Goal: Task Accomplishment & Management: Manage account settings

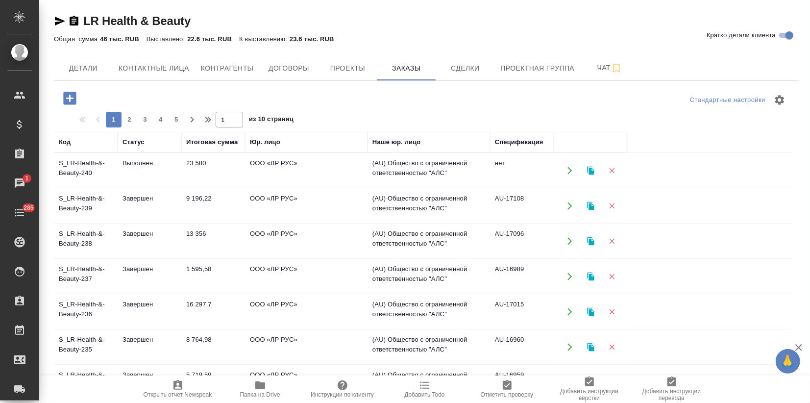
click at [194, 178] on td "23 580" at bounding box center [213, 170] width 64 height 34
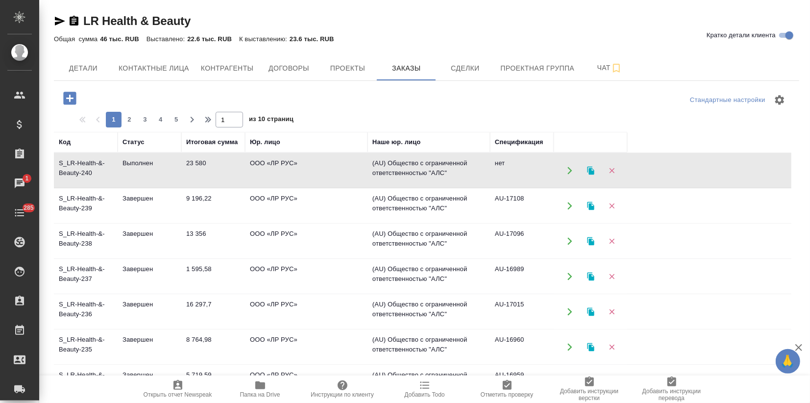
click at [194, 178] on td "23 580" at bounding box center [213, 170] width 64 height 34
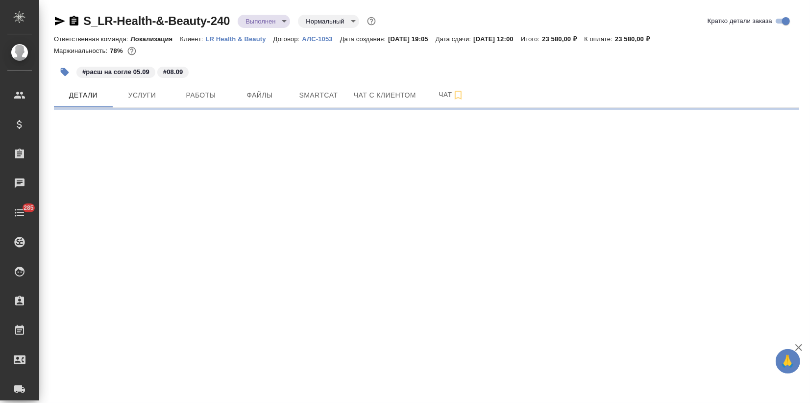
select select "RU"
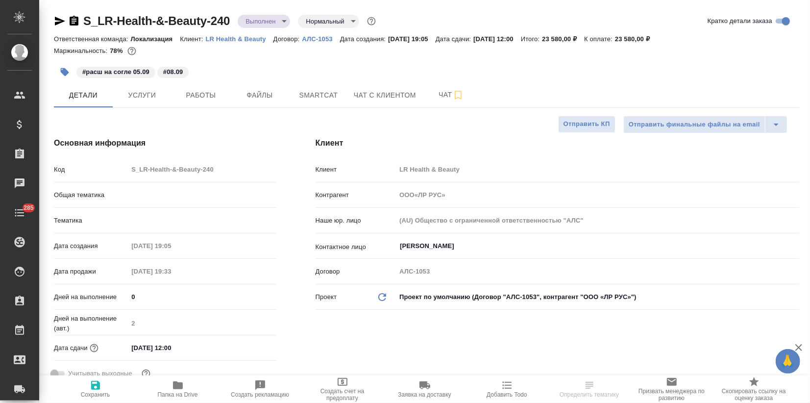
type input "ООО«ЛР РУС»"
type textarea "x"
type input "Локализация"
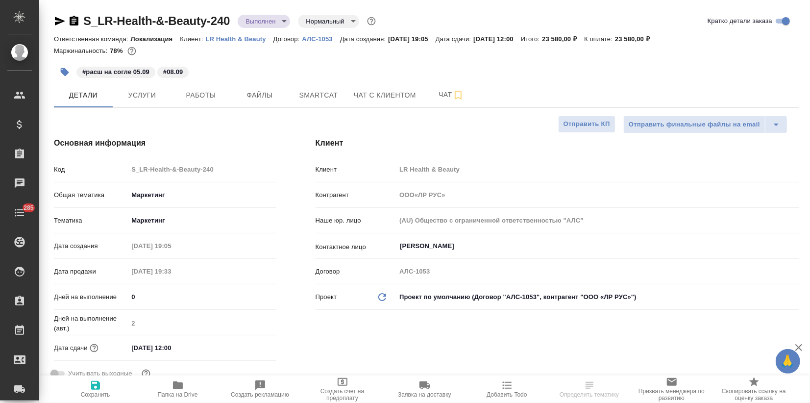
type input "ООО«ЛР РУС»"
type textarea "x"
type input "Муталимов Марк"
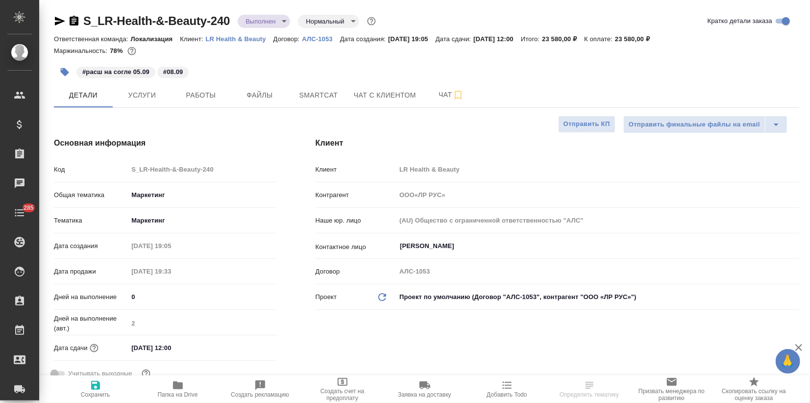
type input "Сеитов Павел"
click at [129, 98] on span "Услуги" at bounding box center [142, 95] width 47 height 12
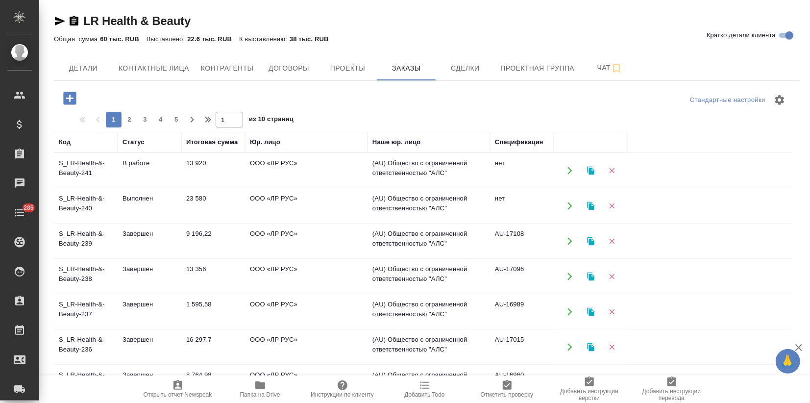
click at [152, 173] on td "В работе" at bounding box center [150, 170] width 64 height 34
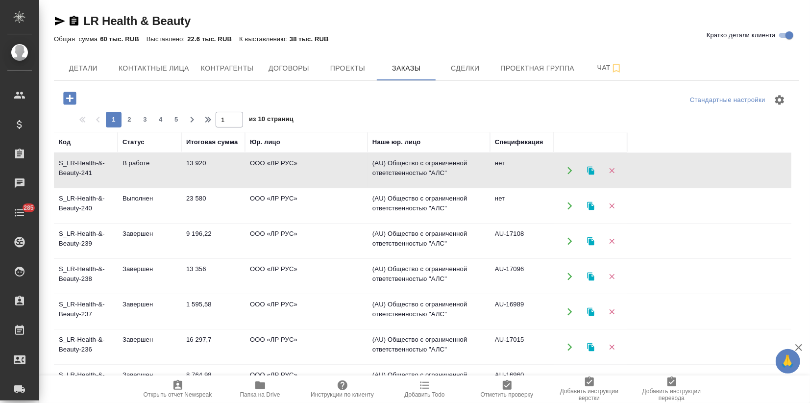
click at [152, 173] on td "В работе" at bounding box center [150, 170] width 64 height 34
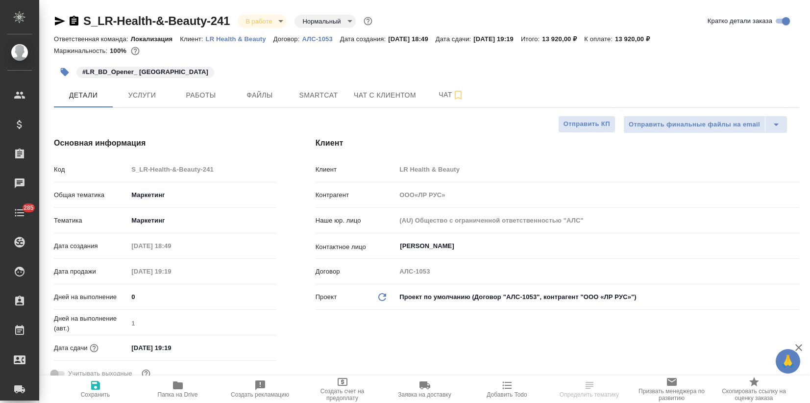
select select "RU"
type input "ООО«ЛР РУС»"
click at [143, 102] on button "Услуги" at bounding box center [142, 95] width 59 height 24
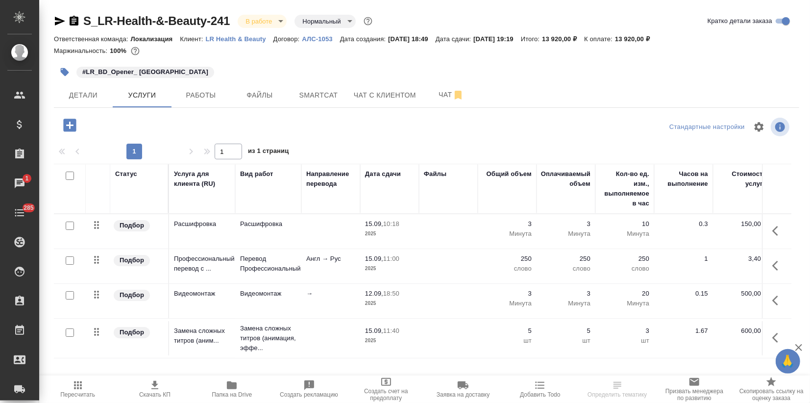
click at [64, 294] on div at bounding box center [70, 296] width 22 height 14
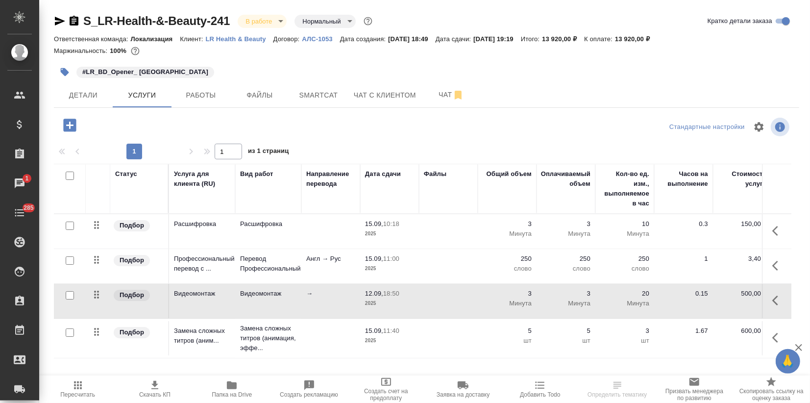
click at [66, 294] on input "checkbox" at bounding box center [70, 295] width 8 height 8
checkbox input "true"
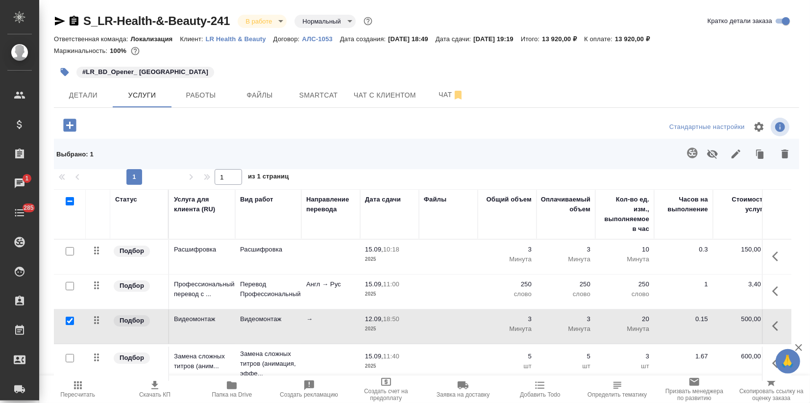
click at [787, 157] on icon "button" at bounding box center [784, 153] width 7 height 9
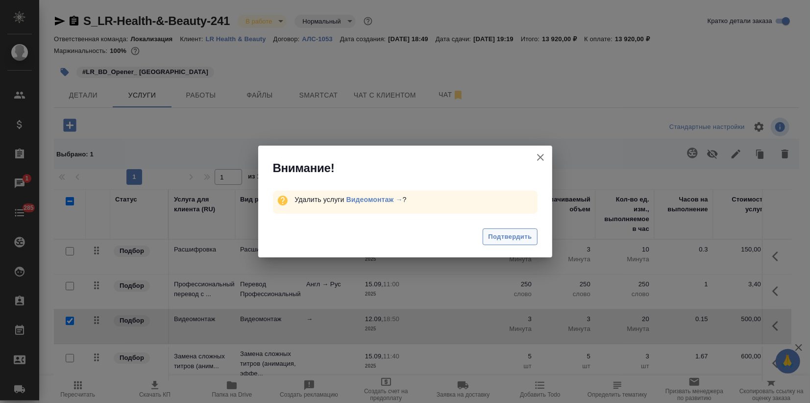
click at [511, 238] on span "Подтвердить" at bounding box center [510, 236] width 44 height 11
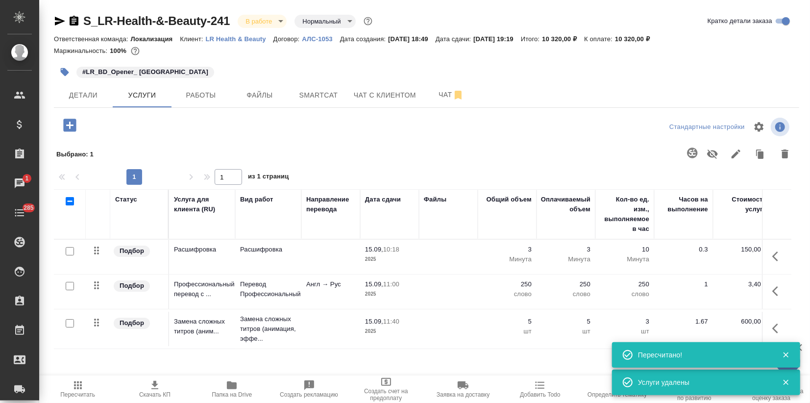
click at [77, 388] on icon "button" at bounding box center [78, 385] width 8 height 8
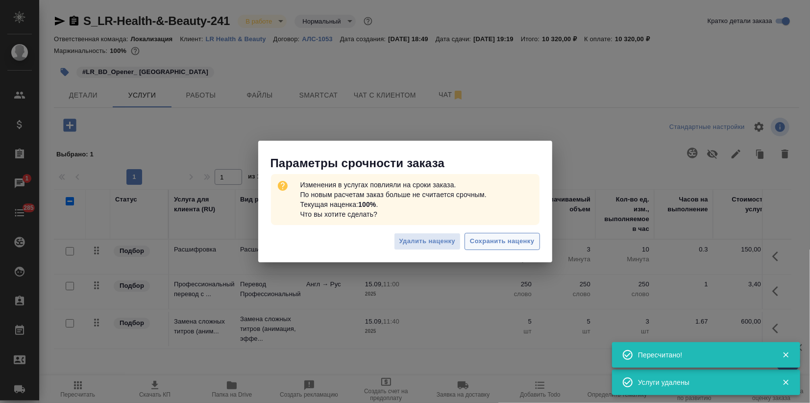
click at [514, 235] on button "Сохранить наценку" at bounding box center [501, 241] width 75 height 17
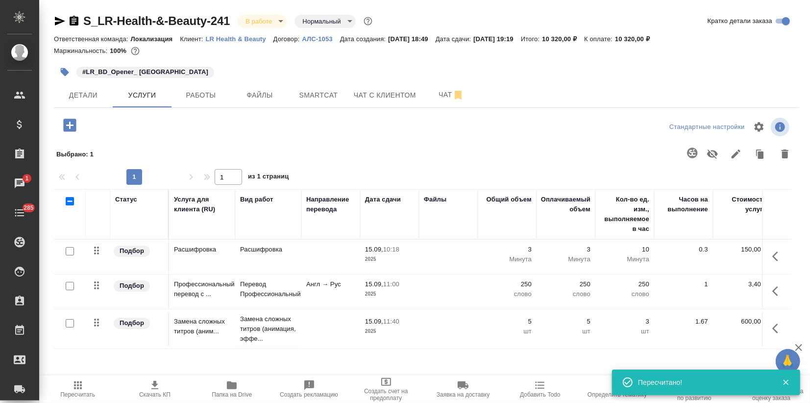
click at [156, 386] on icon "button" at bounding box center [155, 385] width 12 height 12
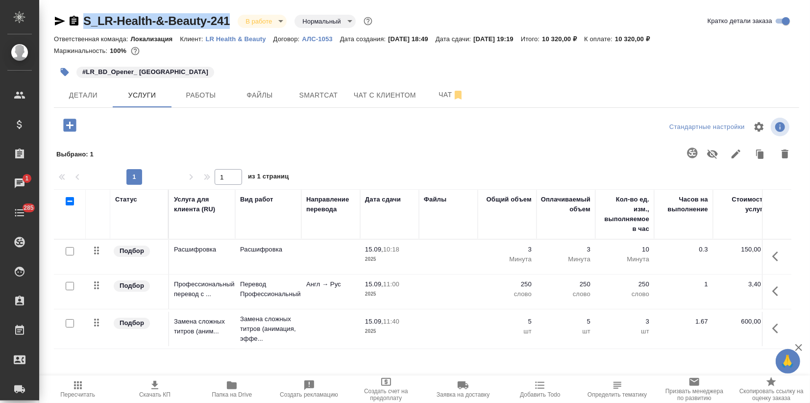
drag, startPoint x: 235, startPoint y: 17, endPoint x: 78, endPoint y: 22, distance: 156.4
click at [78, 22] on div "S_LR-Health-&-Beauty-241 В работе inProgress Нормальный normal" at bounding box center [214, 21] width 320 height 16
copy link "S_LR-Health-&-Beauty-241"
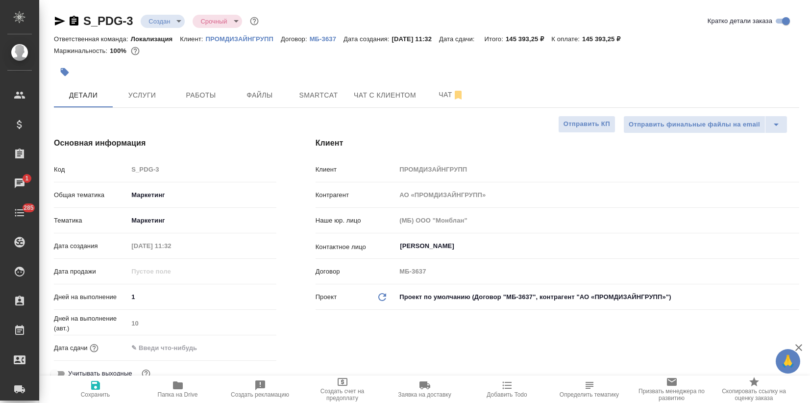
select select "RU"
